Goal: Task Accomplishment & Management: Manage account settings

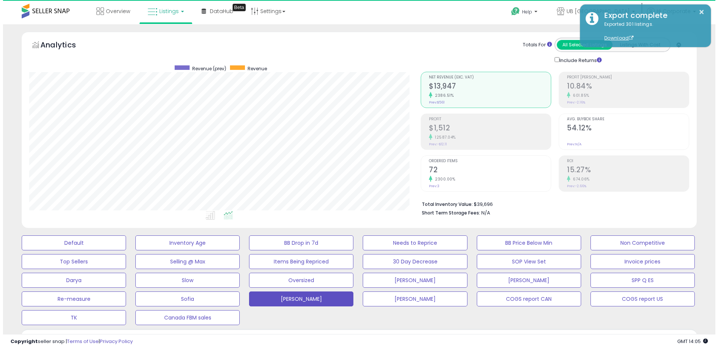
scroll to position [153, 391]
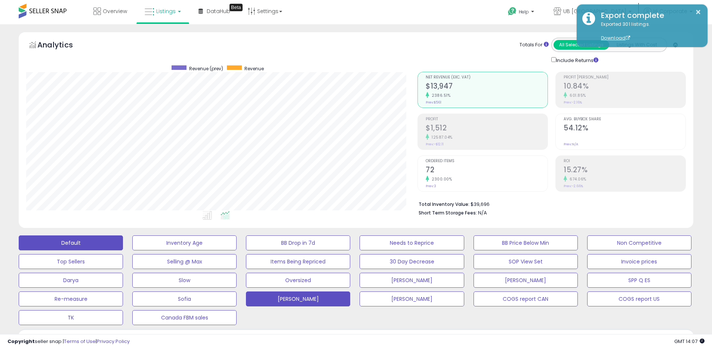
click at [83, 242] on button "Default" at bounding box center [71, 242] width 104 height 15
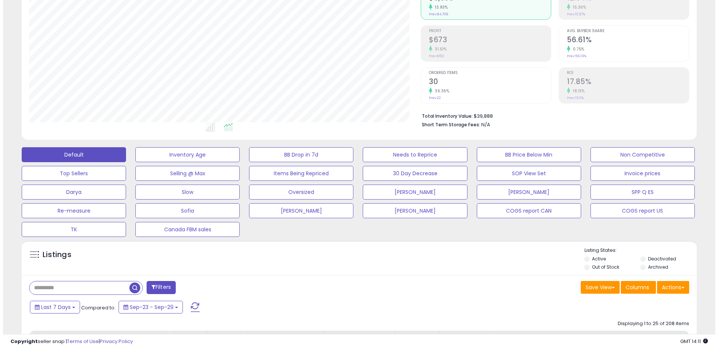
scroll to position [98, 0]
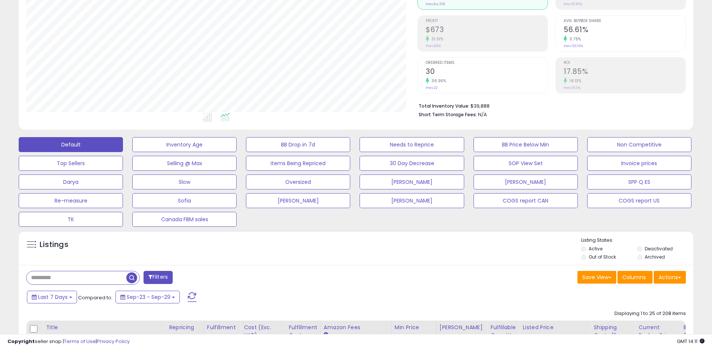
click at [659, 256] on label "Archived" at bounding box center [655, 257] width 20 height 6
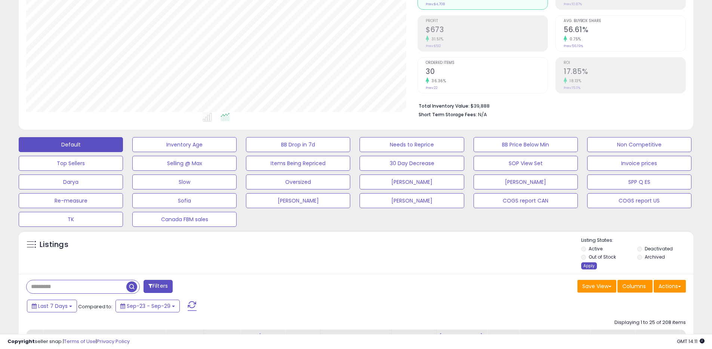
click at [592, 265] on div "Apply" at bounding box center [589, 265] width 16 height 7
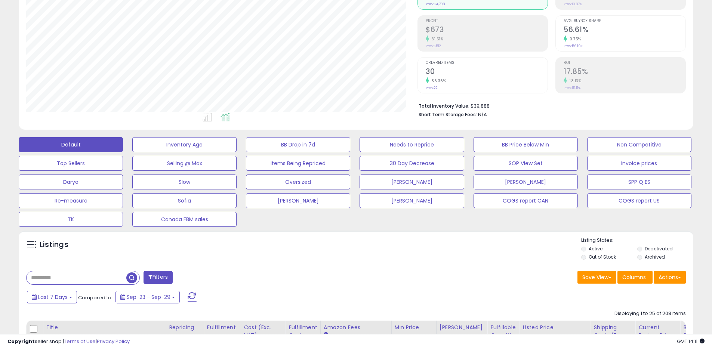
scroll to position [153, 391]
click at [649, 257] on label "Archived" at bounding box center [655, 257] width 20 height 6
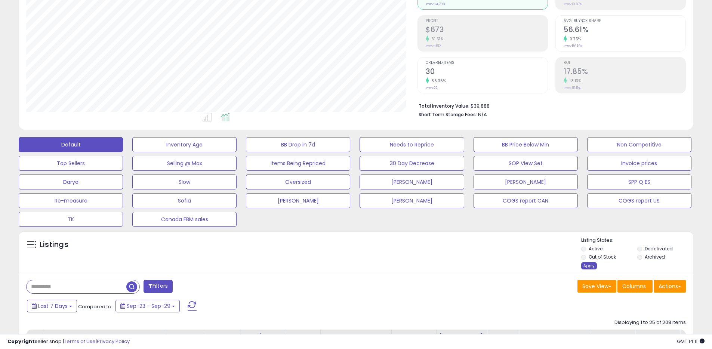
click at [588, 268] on div "Apply" at bounding box center [589, 265] width 16 height 7
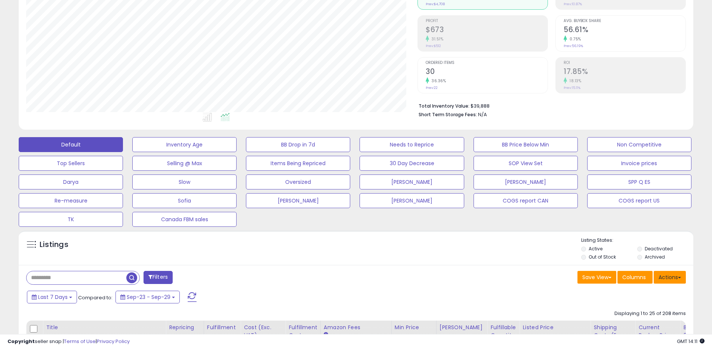
click at [671, 283] on button "Actions" at bounding box center [670, 277] width 32 height 13
click at [626, 326] on link "Export All Columns" at bounding box center [639, 325] width 82 height 12
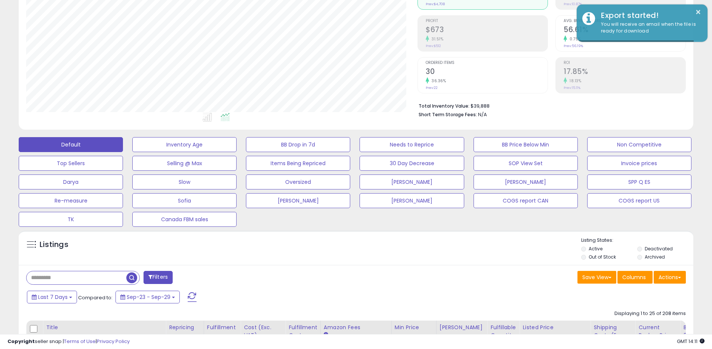
scroll to position [0, 0]
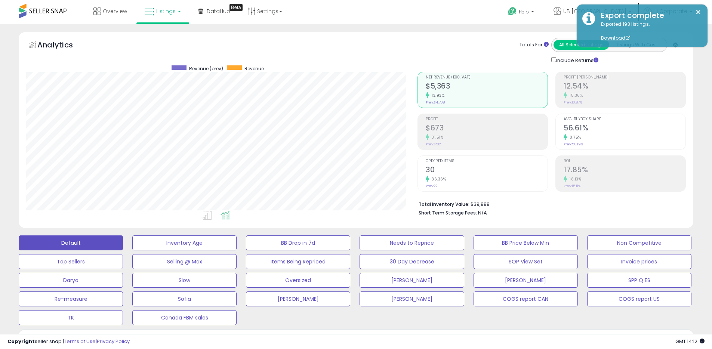
click at [466, 42] on div "Totals For All Selected Listings Listings With Cost Include Returns" at bounding box center [548, 51] width 263 height 27
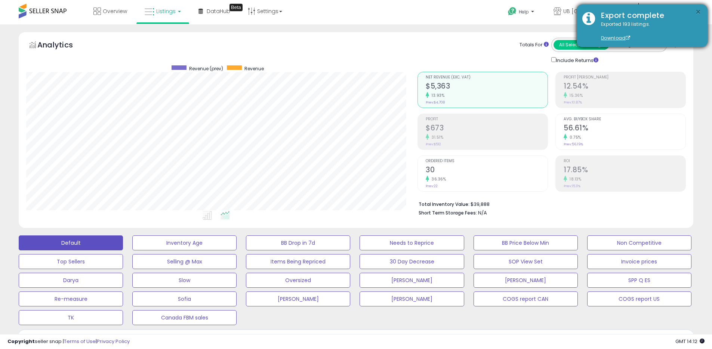
click at [699, 11] on button "×" at bounding box center [698, 11] width 6 height 9
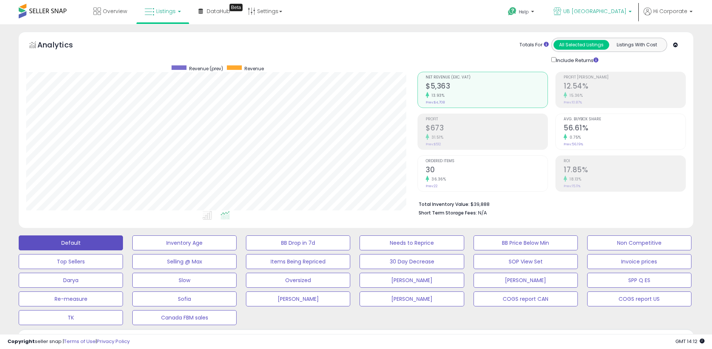
click at [561, 14] on icon at bounding box center [558, 11] width 8 height 8
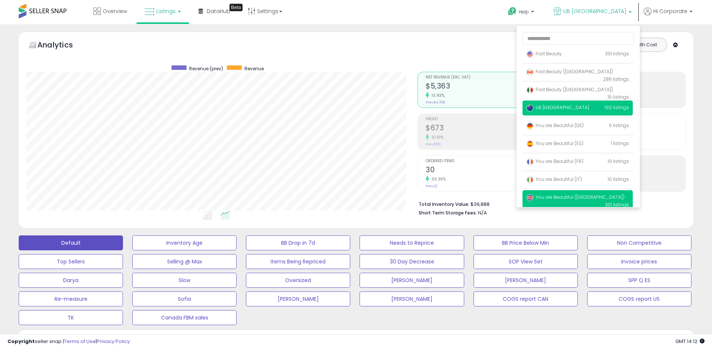
click at [547, 198] on span "You are Beautiful ([GEOGRAPHIC_DATA])" at bounding box center [575, 197] width 98 height 6
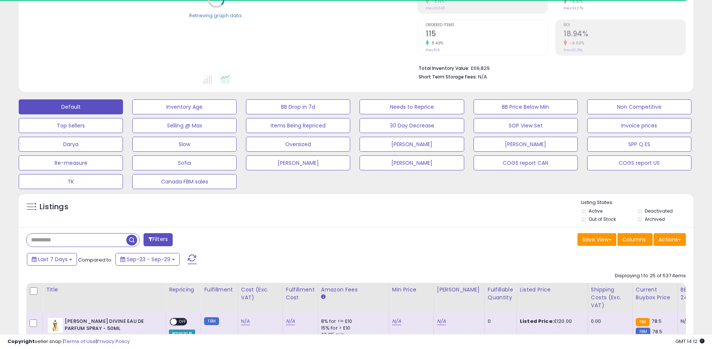
scroll to position [137, 0]
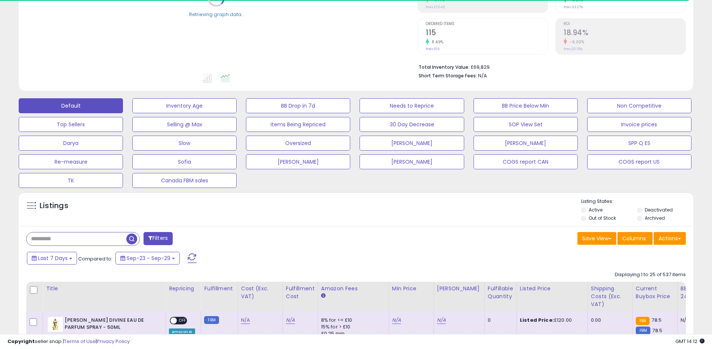
click at [659, 217] on label "Archived" at bounding box center [655, 218] width 20 height 6
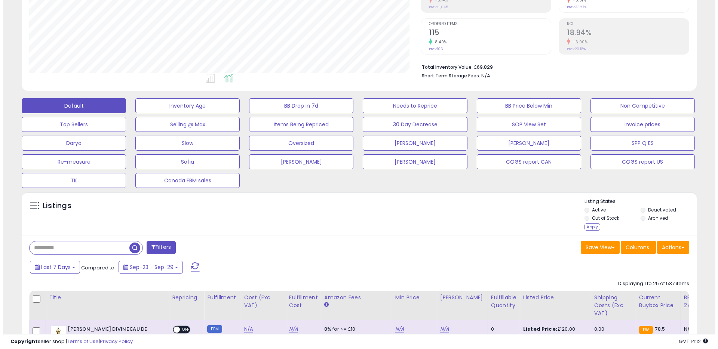
scroll to position [153, 391]
click at [587, 228] on div "Apply" at bounding box center [589, 227] width 16 height 7
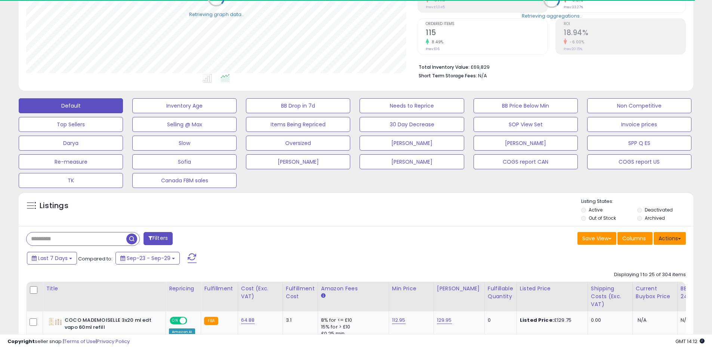
scroll to position [373604, 373366]
click at [669, 241] on button "Actions" at bounding box center [670, 238] width 32 height 13
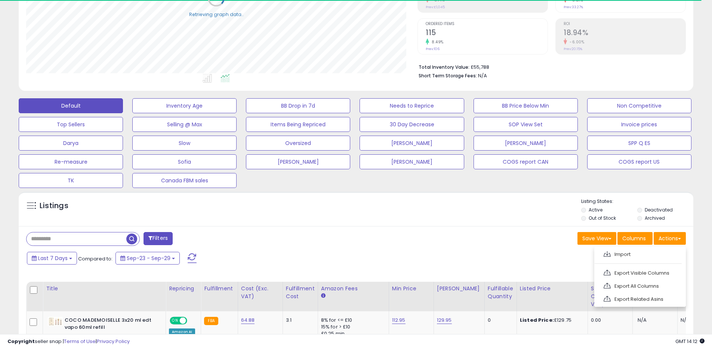
click at [621, 281] on link "Export All Columns" at bounding box center [639, 286] width 82 height 12
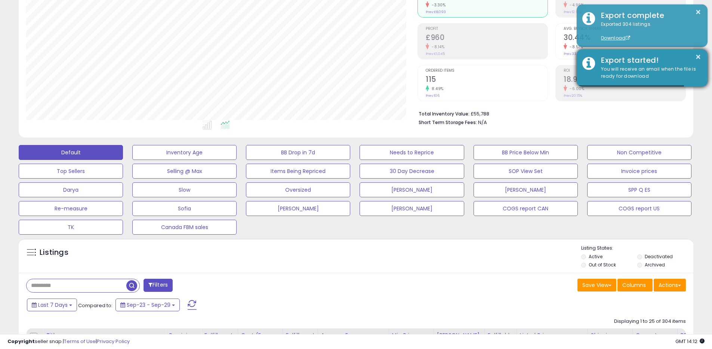
scroll to position [0, 0]
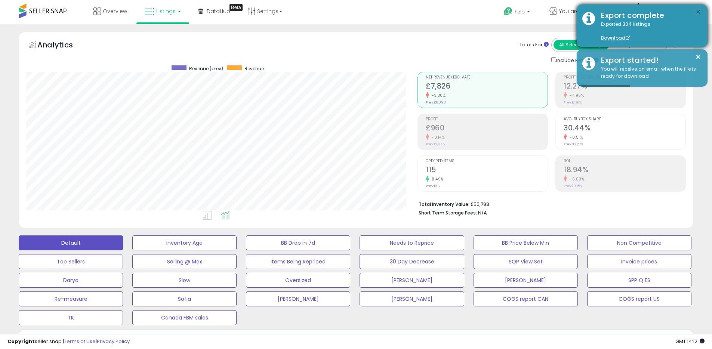
click at [696, 15] on button "×" at bounding box center [698, 11] width 6 height 9
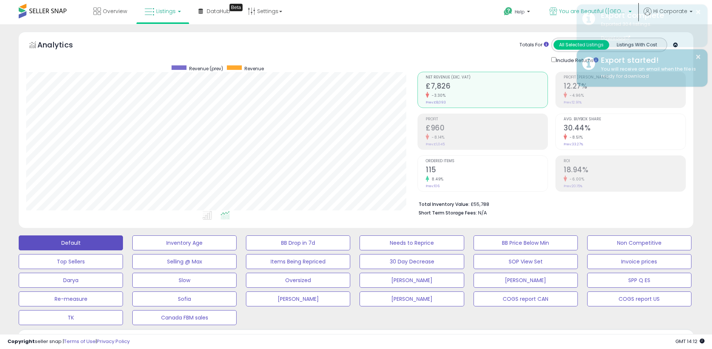
click at [557, 10] on icon at bounding box center [553, 11] width 8 height 8
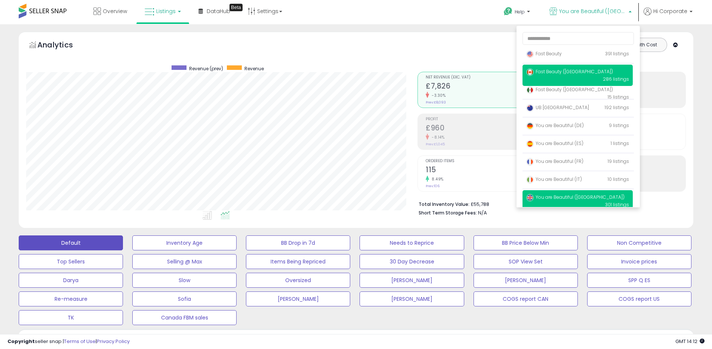
click at [549, 74] on span "Fast Beauty ([GEOGRAPHIC_DATA])" at bounding box center [569, 71] width 87 height 6
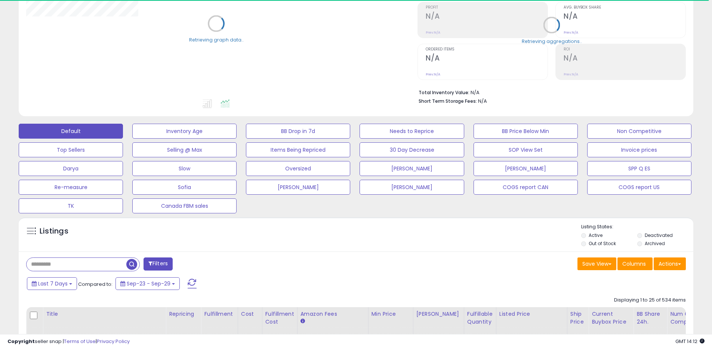
scroll to position [126, 0]
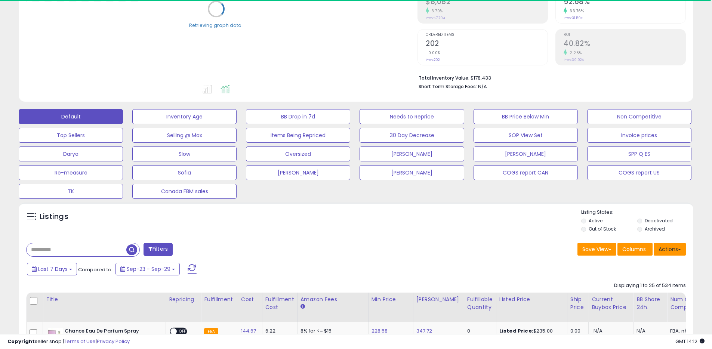
click at [666, 250] on button "Actions" at bounding box center [670, 249] width 32 height 13
click at [629, 294] on link "Export All Columns" at bounding box center [639, 297] width 82 height 12
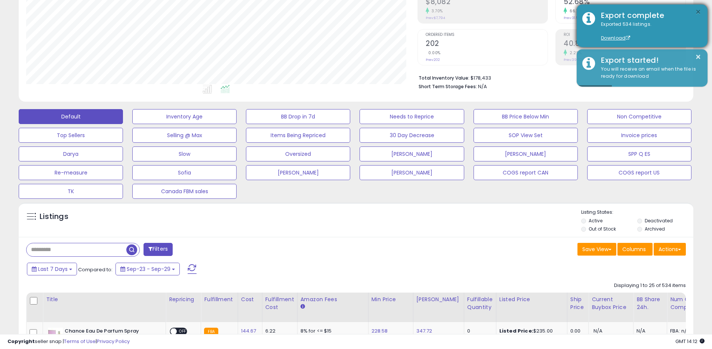
click at [699, 13] on button "×" at bounding box center [698, 11] width 6 height 9
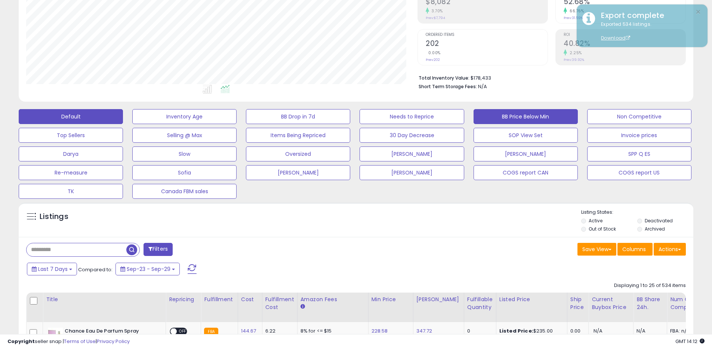
scroll to position [0, 0]
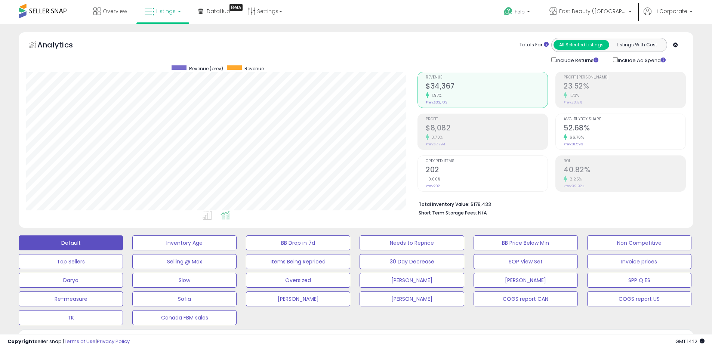
click at [491, 18] on div "Help Contact Support Search Knowledge Hub Request a Feature Profile" at bounding box center [582, 16] width 235 height 32
click at [597, 15] on p "Fast Beauty ([GEOGRAPHIC_DATA])" at bounding box center [590, 11] width 82 height 9
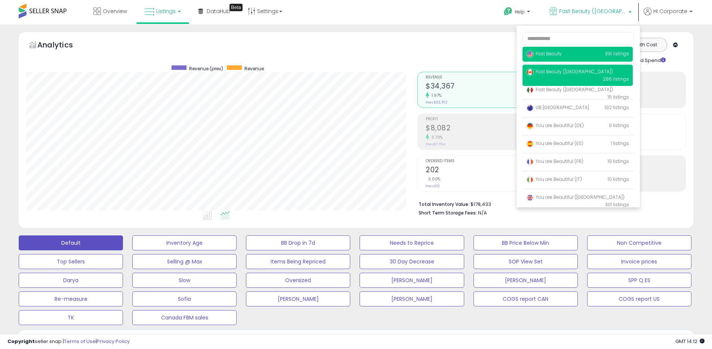
click at [544, 52] on span "Fast Beauty" at bounding box center [544, 53] width 36 height 6
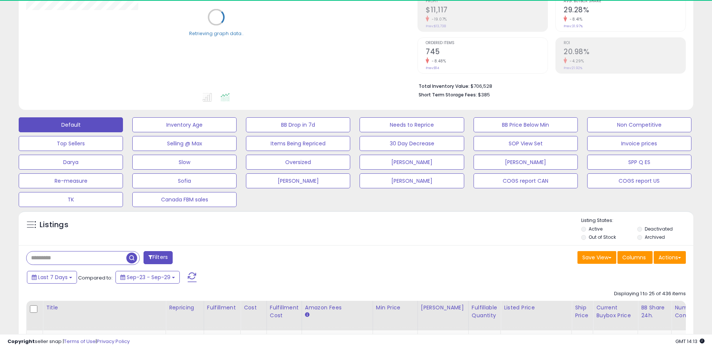
scroll to position [129, 0]
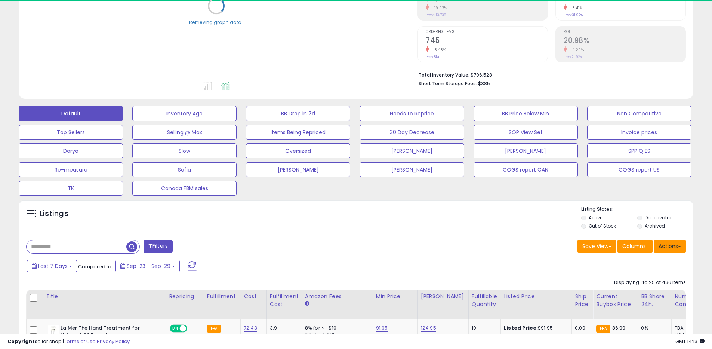
click at [673, 247] on button "Actions" at bounding box center [670, 246] width 32 height 13
click at [620, 291] on link "Export All Columns" at bounding box center [639, 294] width 82 height 12
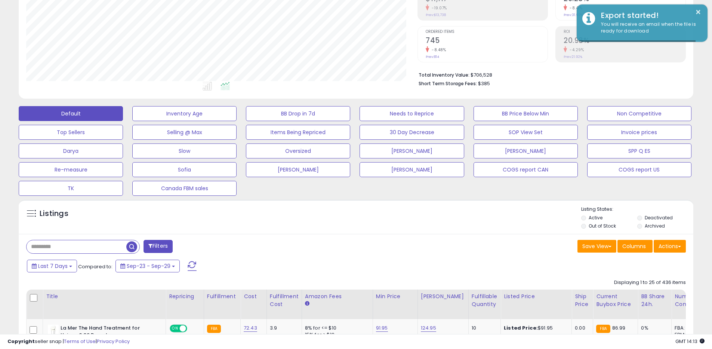
scroll to position [153, 391]
